Goal: Transaction & Acquisition: Obtain resource

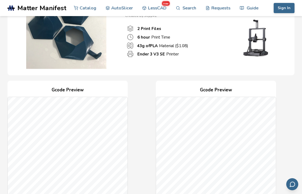
scroll to position [265, 0]
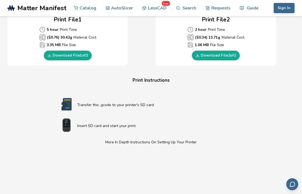
click at [295, 95] on section "Download Your Print File Vortex Funnels Vortex Funnels Created By: sepp42 2 Pri…" at bounding box center [151, 16] width 302 height 531
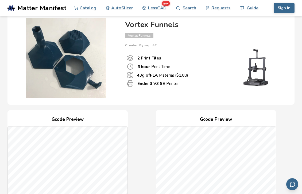
scroll to position [25, 0]
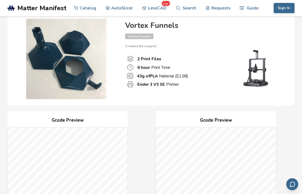
click at [95, 63] on img at bounding box center [66, 59] width 107 height 80
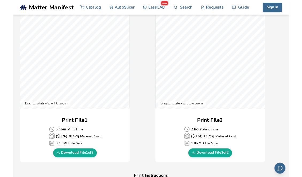
scroll to position [154, 0]
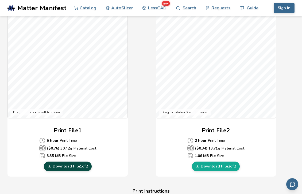
click at [57, 166] on link "Download File 1 of 2" at bounding box center [68, 166] width 48 height 10
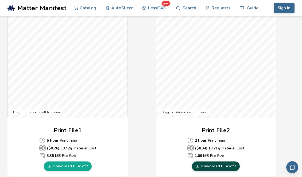
click at [204, 165] on link "Download File 2 of 2" at bounding box center [216, 166] width 48 height 10
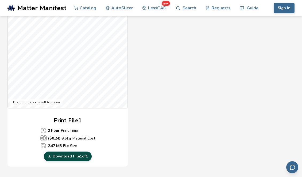
click at [71, 157] on link "Download File 1 of 1" at bounding box center [68, 156] width 48 height 10
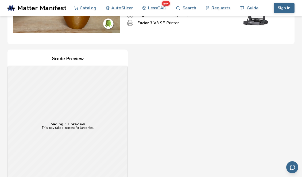
scroll to position [144, 0]
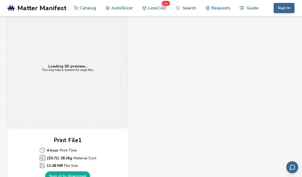
click at [71, 102] on div "Loading 3D preview... This may take a moment for large files." at bounding box center [68, 68] width 120 height 120
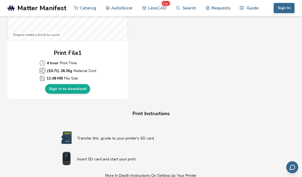
scroll to position [113, 0]
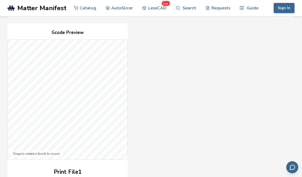
click at [225, 93] on div "Gcode Preview Drag to rotate • Scroll to zoom Print File 1 4 hour Print Time ($…" at bounding box center [150, 120] width 287 height 195
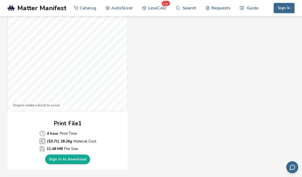
scroll to position [178, 0]
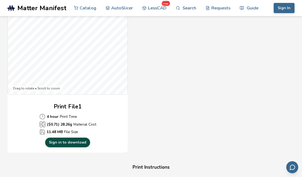
click at [57, 141] on link "Sign in to download" at bounding box center [67, 142] width 45 height 10
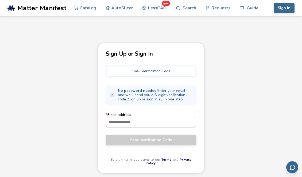
click at [128, 122] on input "* Email address" at bounding box center [151, 122] width 90 height 10
type input "**********"
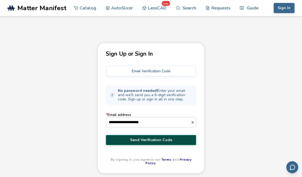
click at [137, 141] on span "Send Verification Code" at bounding box center [151, 140] width 82 height 4
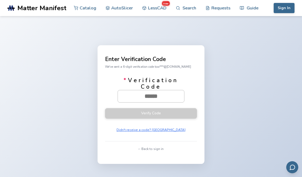
click at [151, 95] on input "* Verification Code" at bounding box center [151, 96] width 66 height 12
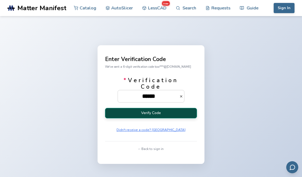
type input "******"
click at [164, 116] on button "Verify Code" at bounding box center [151, 113] width 92 height 10
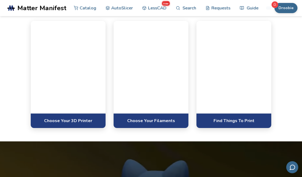
scroll to position [263, 0]
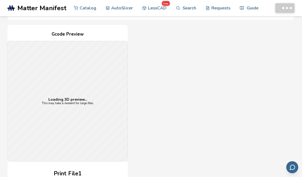
scroll to position [150, 0]
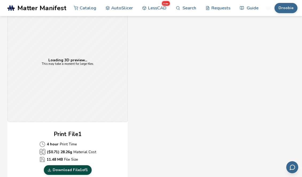
click at [80, 169] on link "Download File 1 of 1" at bounding box center [68, 170] width 48 height 10
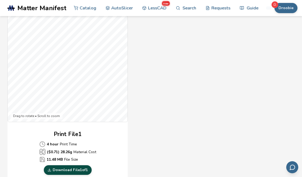
click at [80, 169] on link "Download File 1 of 1" at bounding box center [68, 170] width 48 height 10
